Goal: Information Seeking & Learning: Learn about a topic

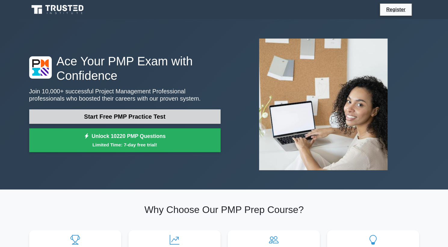
click at [120, 116] on link "Start Free PMP Practice Test" at bounding box center [124, 116] width 191 height 14
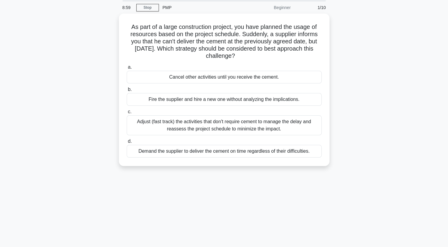
scroll to position [22, 0]
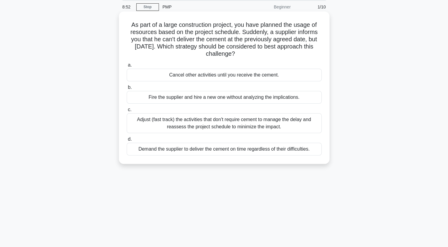
click at [300, 129] on div "Adjust (fast track) the activities that don't require cement to manage the dela…" at bounding box center [224, 123] width 195 height 20
click at [127, 112] on input "c. Adjust (fast track) the activities that don't require cement to manage the d…" at bounding box center [127, 110] width 0 height 4
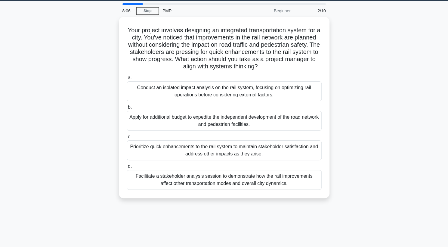
scroll to position [7, 0]
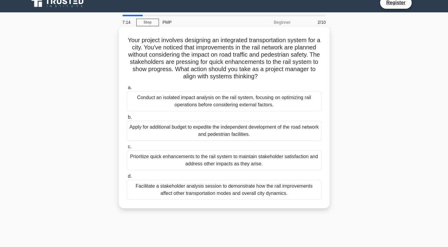
click at [243, 191] on div "Facilitate a stakeholder analysis session to demonstrate how the rail improveme…" at bounding box center [224, 190] width 195 height 20
click at [127, 178] on input "d. Facilitate a stakeholder analysis session to demonstrate how the rail improv…" at bounding box center [127, 176] width 0 height 4
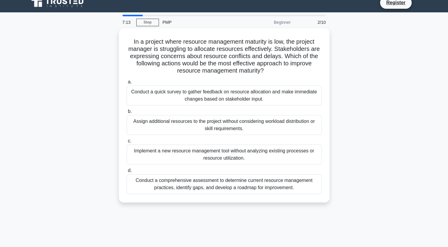
scroll to position [0, 0]
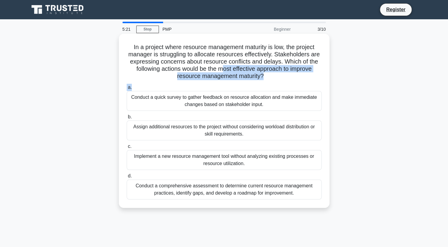
drag, startPoint x: 225, startPoint y: 88, endPoint x: 223, endPoint y: 72, distance: 16.4
click at [223, 72] on div "In a project where resource management maturity is low, the project manager is …" at bounding box center [224, 120] width 206 height 169
click at [223, 72] on h5 "In a project where resource management maturity is low, the project manager is …" at bounding box center [224, 61] width 196 height 37
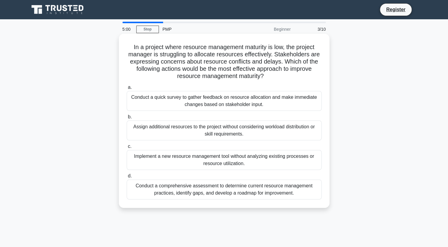
click at [182, 191] on div "Conduct a comprehensive assessment to determine current resource management pra…" at bounding box center [224, 189] width 195 height 20
click at [127, 178] on input "d. Conduct a comprehensive assessment to determine current resource management …" at bounding box center [127, 176] width 0 height 4
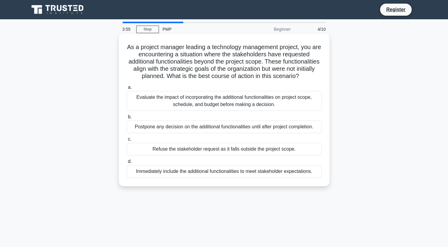
click at [252, 111] on div "Evaluate the impact of incorporating the additional functionalities on project …" at bounding box center [224, 101] width 195 height 20
click at [127, 89] on input "a. Evaluate the impact of incorporating the additional functionalities on proje…" at bounding box center [127, 88] width 0 height 4
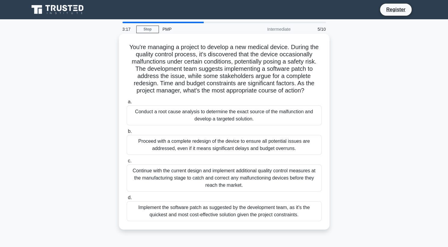
click at [214, 118] on div "Conduct a root cause analysis to determine the exact source of the malfunction …" at bounding box center [224, 115] width 195 height 20
click at [127, 104] on input "a. Conduct a root cause analysis to determine the exact source of the malfuncti…" at bounding box center [127, 102] width 0 height 4
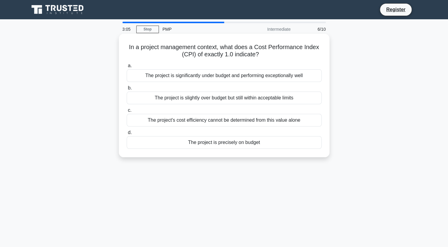
click at [196, 149] on div "The project is precisely on budget" at bounding box center [224, 142] width 195 height 13
click at [127, 135] on input "d. The project is precisely on budget" at bounding box center [127, 133] width 0 height 4
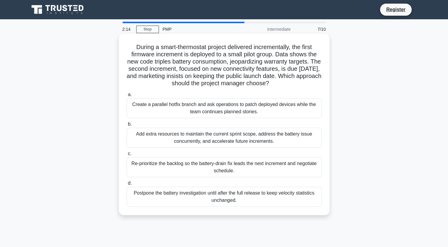
click at [179, 142] on div "Add extra resources to maintain the current sprint scope, address the battery i…" at bounding box center [224, 138] width 195 height 20
click at [127, 126] on input "b. Add extra resources to maintain the current sprint scope, address the batter…" at bounding box center [127, 124] width 0 height 4
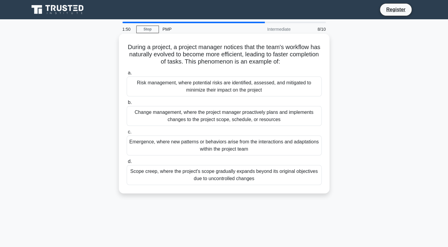
click at [173, 147] on div "Emergence, where new patterns or behaviors arise from the interactions and adap…" at bounding box center [224, 145] width 195 height 20
click at [127, 134] on input "c. Emergence, where new patterns or behaviors arise from the interactions and a…" at bounding box center [127, 132] width 0 height 4
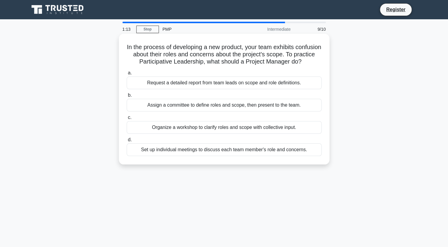
click at [283, 134] on div "Organize a workshop to clarify roles and scope with collective input." at bounding box center [224, 127] width 195 height 13
click at [127, 120] on input "c. Organize a workshop to clarify roles and scope with collective input." at bounding box center [127, 118] width 0 height 4
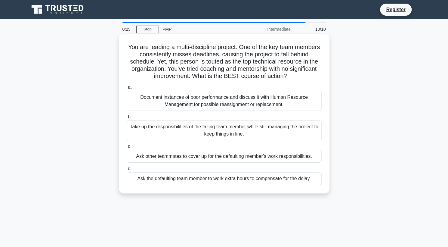
click at [220, 107] on div "Document instances of poor performance and discuss it with Human Resource Manag…" at bounding box center [224, 101] width 195 height 20
click at [127, 89] on input "a. Document instances of poor performance and discuss it with Human Resource Ma…" at bounding box center [127, 88] width 0 height 4
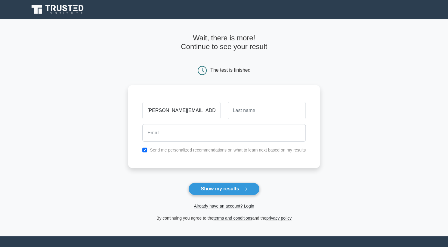
type input "chris.bellagamba@outlook.com"
type input "Bellagamba"
click at [185, 110] on input "chris.bellagamba@outlook.com" at bounding box center [181, 108] width 78 height 17
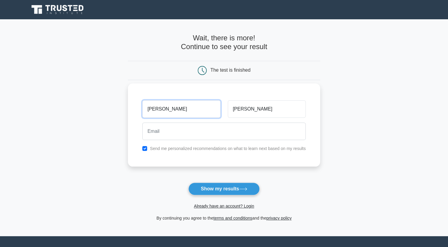
type input "Christopher"
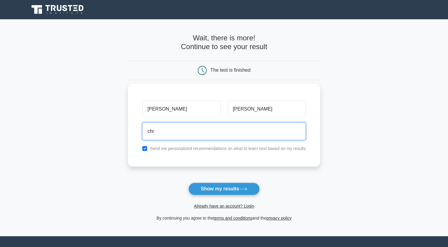
type input "chris.bellagamba@outlook.com"
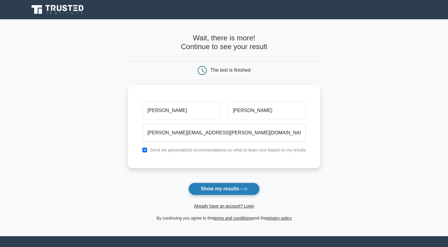
click at [205, 188] on button "Show my results" at bounding box center [223, 188] width 71 height 13
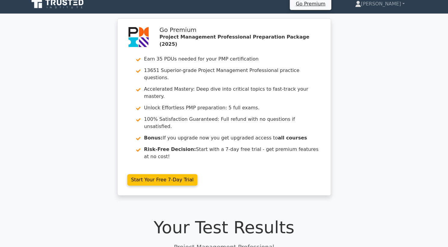
scroll to position [5, 0]
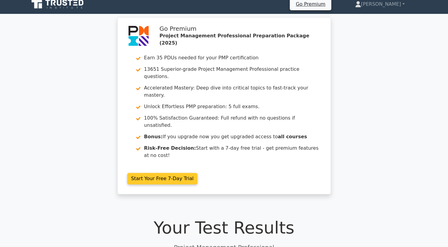
click at [157, 173] on link "Start Your Free 7-Day Trial" at bounding box center [162, 178] width 70 height 11
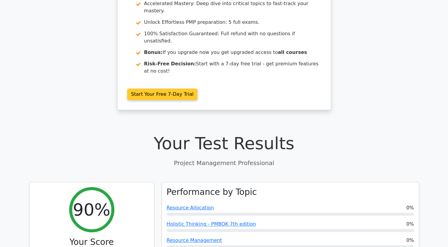
scroll to position [90, 0]
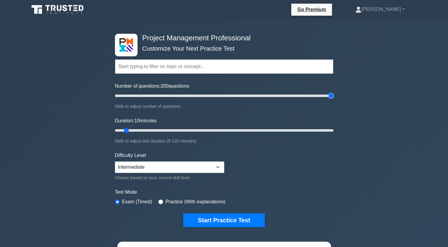
type input "200"
click at [333, 95] on input "Number of questions: 200 questions" at bounding box center [224, 95] width 219 height 7
type input "120"
click at [332, 129] on input "Duration: 120 minutes" at bounding box center [224, 130] width 219 height 7
click at [216, 167] on select "Beginner Intermediate Expert" at bounding box center [169, 166] width 109 height 11
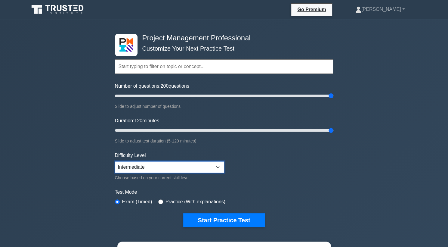
click at [216, 167] on select "Beginner Intermediate Expert" at bounding box center [169, 166] width 109 height 11
click at [246, 150] on form "Topics Scope Management Time Management Cost Management Quality Management Risk…" at bounding box center [224, 134] width 219 height 186
click at [166, 198] on label "Practice (With explanations)" at bounding box center [196, 201] width 60 height 7
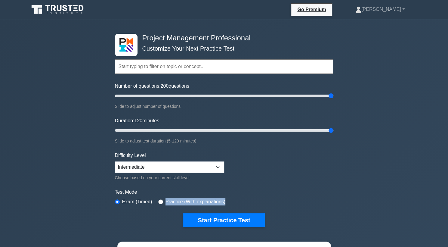
click at [166, 198] on label "Practice (With explanations)" at bounding box center [196, 201] width 60 height 7
click at [160, 200] on input "radio" at bounding box center [160, 201] width 5 height 5
radio input "true"
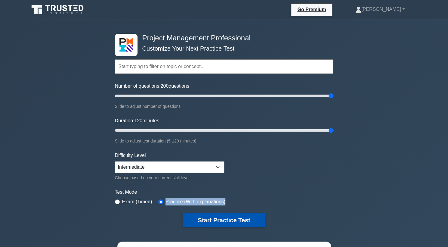
click at [219, 217] on button "Start Practice Test" at bounding box center [223, 220] width 81 height 14
click at [222, 219] on button "Start Practice Test" at bounding box center [223, 220] width 81 height 14
click at [128, 88] on label "Number of questions: 200 questions" at bounding box center [152, 85] width 74 height 7
click at [128, 92] on input "Number of questions: 200 questions" at bounding box center [224, 95] width 219 height 7
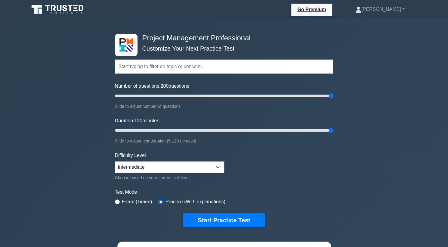
click at [128, 105] on div "Slide to adjust number of questions" at bounding box center [224, 106] width 219 height 7
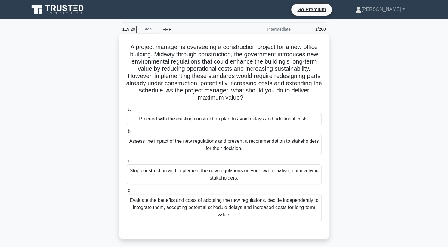
click at [301, 213] on div "Evaluate the benefits and costs of adopting the new regulations, decide indepen…" at bounding box center [224, 207] width 195 height 27
click at [127, 192] on input "d. Evaluate the benefits and costs of adopting the new regulations, decide inde…" at bounding box center [127, 190] width 0 height 4
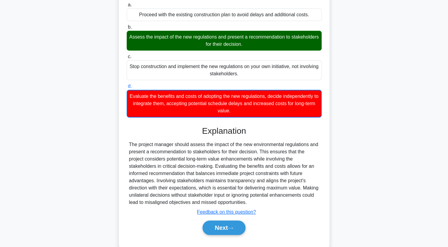
scroll to position [117, 0]
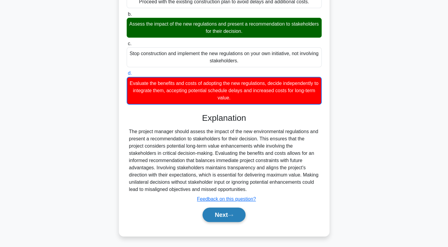
click at [231, 219] on button "Next" at bounding box center [224, 214] width 43 height 14
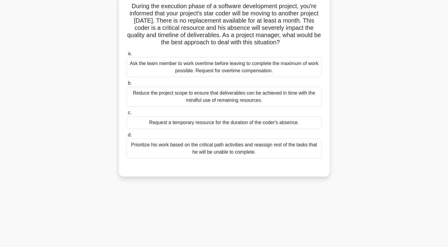
click at [395, 198] on div "119:19 Stop PMP Intermediate 2/200 During the execution phase of a software dev…" at bounding box center [224, 129] width 397 height 301
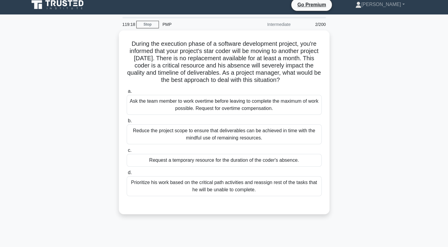
scroll to position [4, 0]
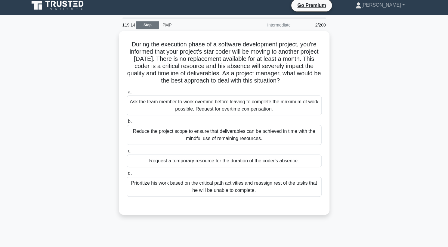
click at [155, 22] on link "Stop" at bounding box center [147, 25] width 23 height 8
